Goal: Transaction & Acquisition: Purchase product/service

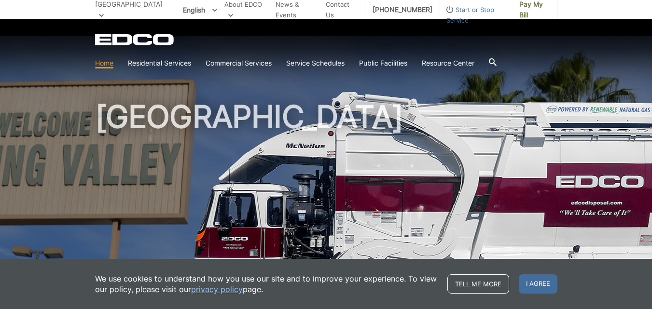
click at [446, 129] on h1 "[GEOGRAPHIC_DATA]" at bounding box center [326, 207] width 462 height 212
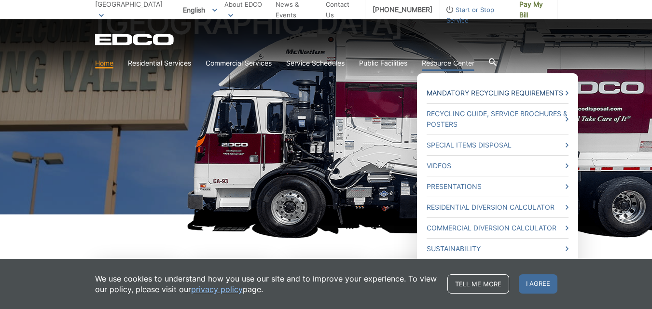
scroll to position [97, 0]
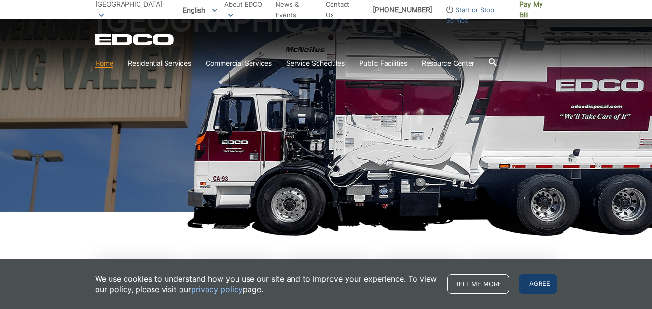
click at [535, 290] on span "I agree" at bounding box center [538, 284] width 39 height 19
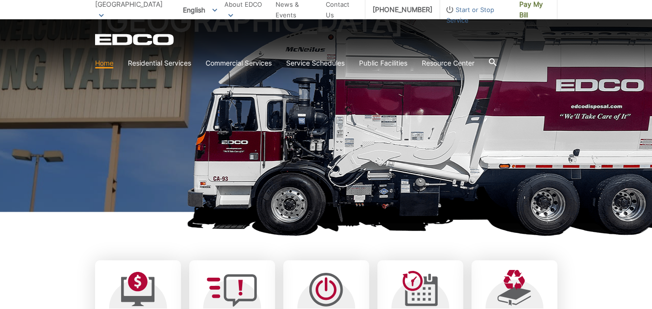
scroll to position [0, 0]
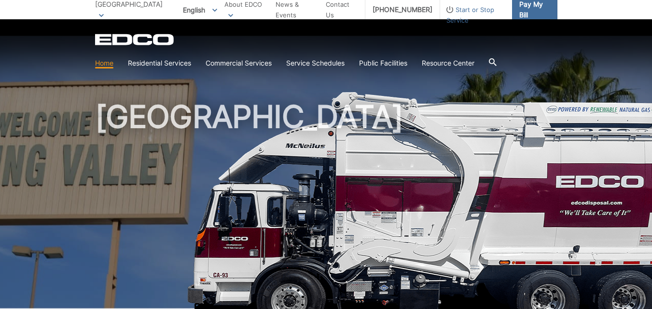
click at [523, 11] on span "Pay My Bill" at bounding box center [534, 9] width 30 height 21
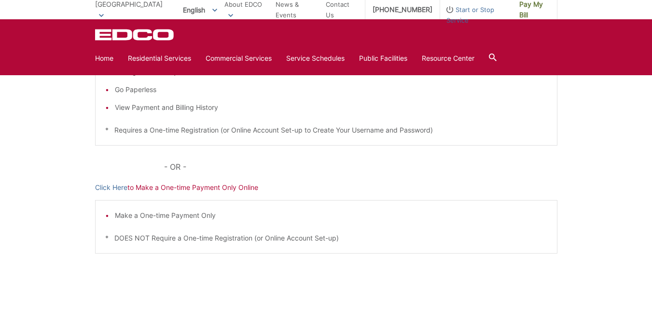
scroll to position [48, 0]
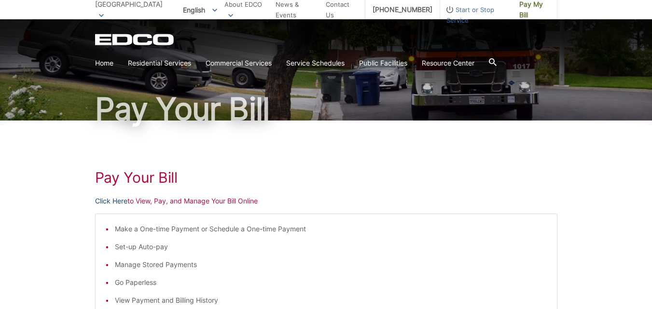
click at [107, 203] on link "Click Here" at bounding box center [111, 201] width 32 height 11
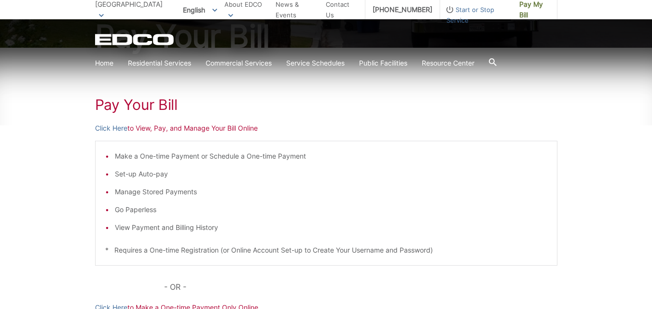
scroll to position [145, 0]
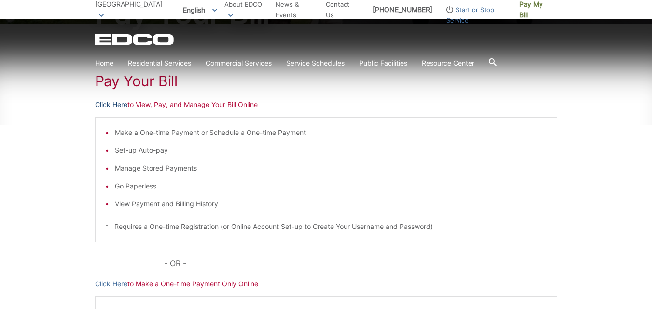
click at [113, 103] on link "Click Here" at bounding box center [111, 104] width 32 height 11
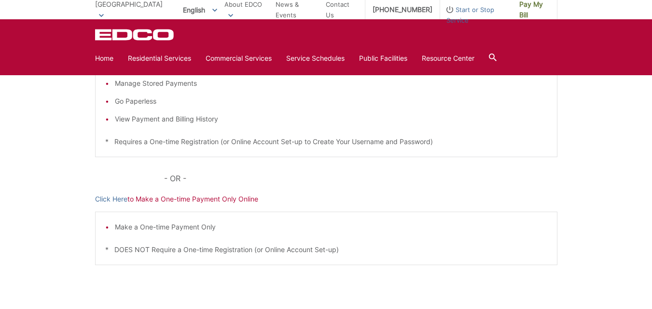
scroll to position [153, 0]
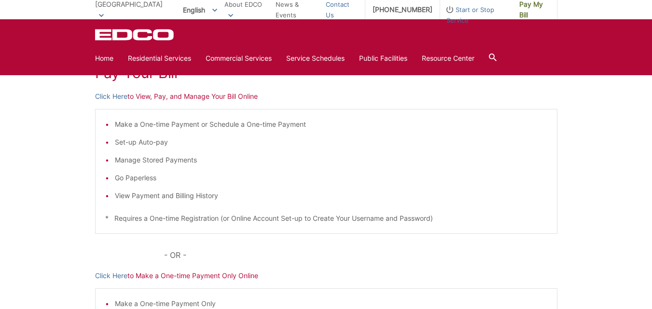
click at [350, 11] on link "Contact Us" at bounding box center [342, 9] width 32 height 21
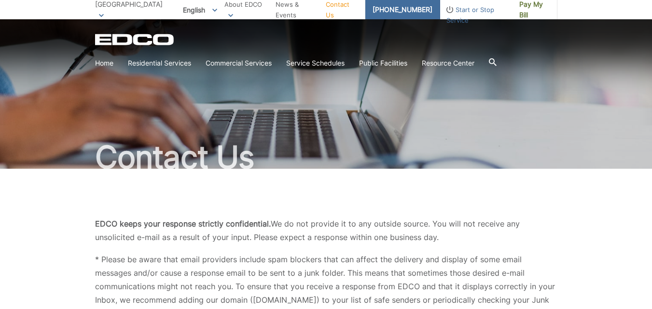
click at [390, 8] on link "[PHONE_NUMBER]" at bounding box center [402, 9] width 75 height 19
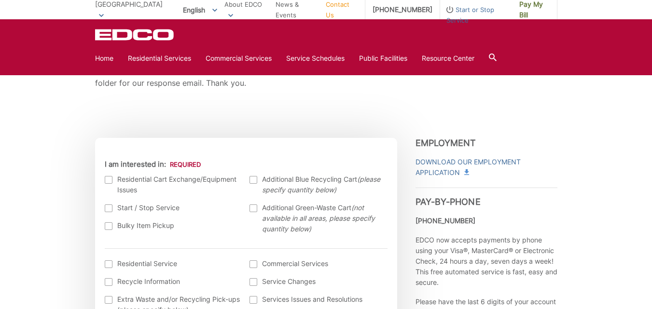
scroll to position [145, 0]
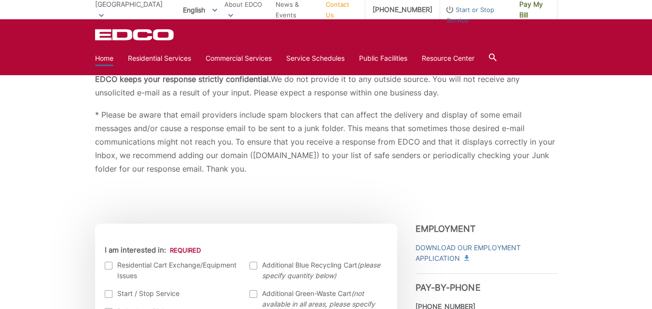
click at [101, 57] on link "Home" at bounding box center [104, 58] width 18 height 11
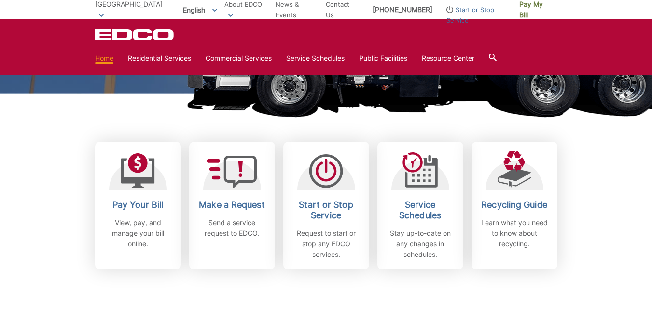
scroll to position [145, 0]
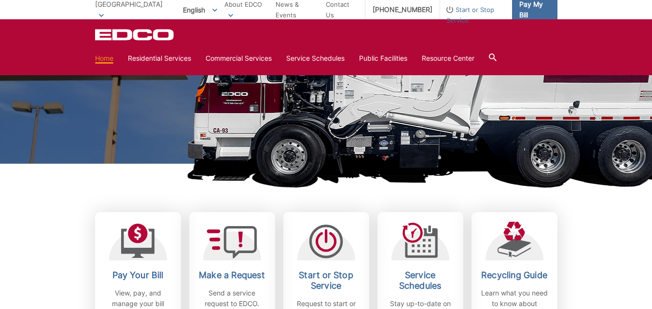
click at [535, 11] on span "Pay My Bill" at bounding box center [534, 9] width 30 height 21
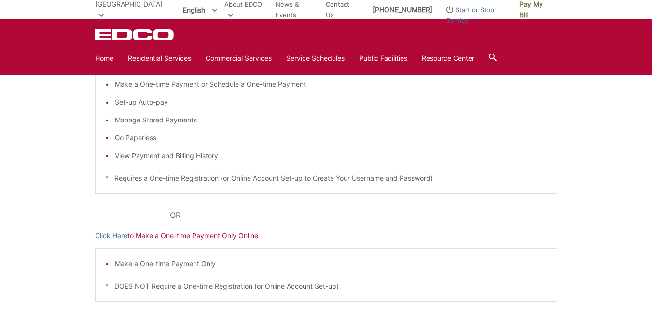
scroll to position [48, 0]
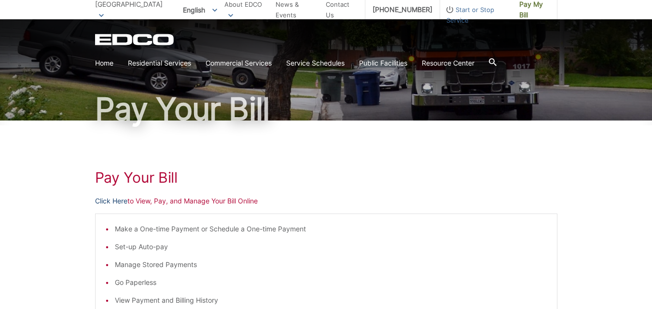
click at [117, 204] on link "Click Here" at bounding box center [111, 201] width 32 height 11
